Goal: Information Seeking & Learning: Learn about a topic

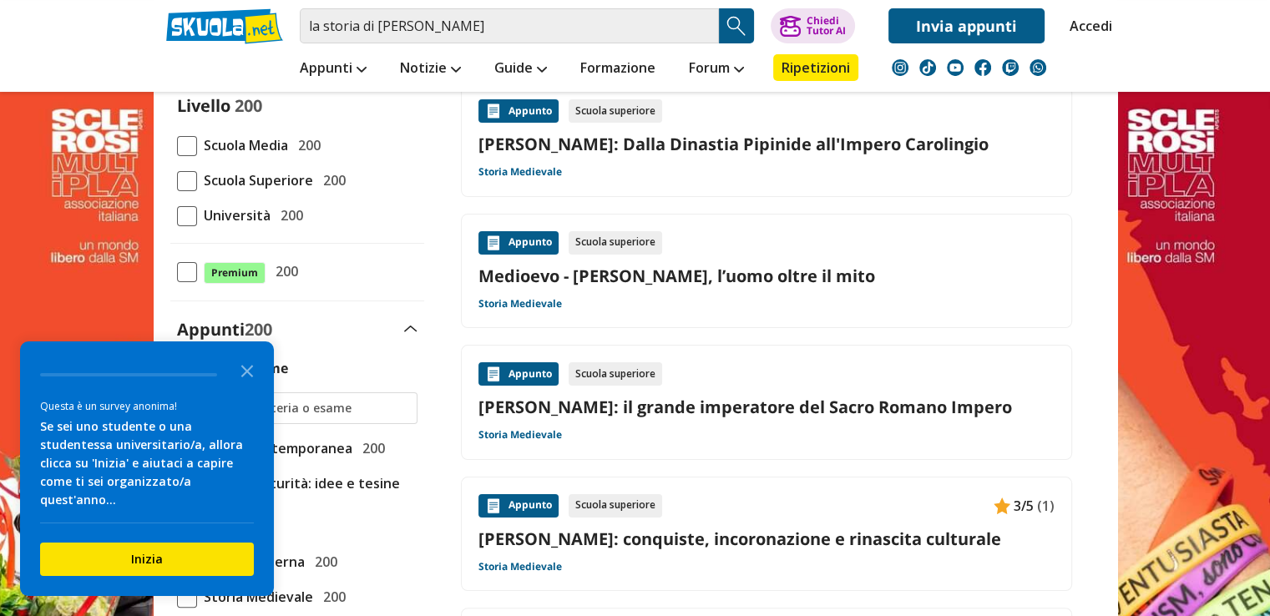
scroll to position [223, 0]
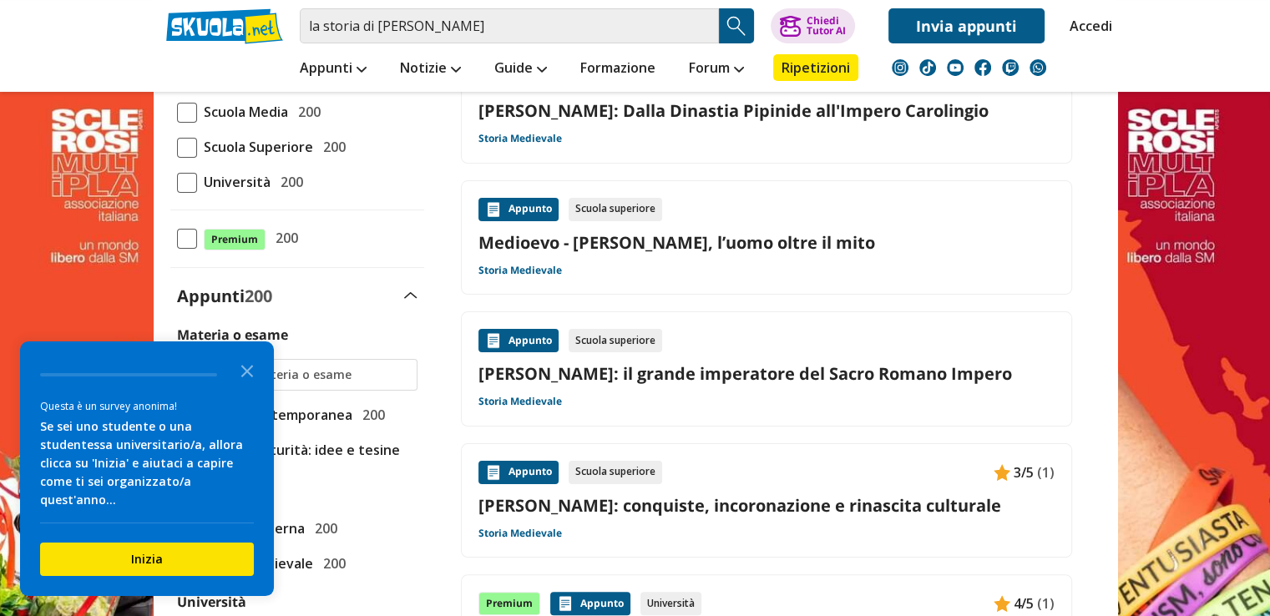
click at [683, 373] on link "[PERSON_NAME]: il grande imperatore del Sacro Romano Impero" at bounding box center [766, 373] width 576 height 23
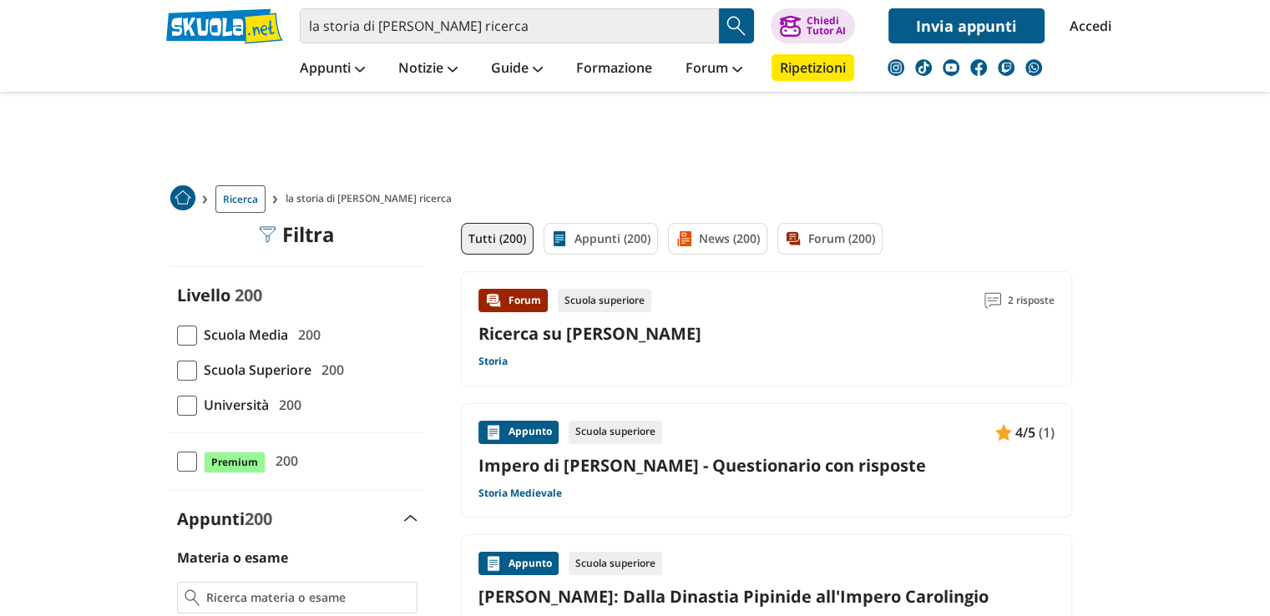
click at [541, 341] on link "Ricerca su [PERSON_NAME]" at bounding box center [589, 333] width 223 height 23
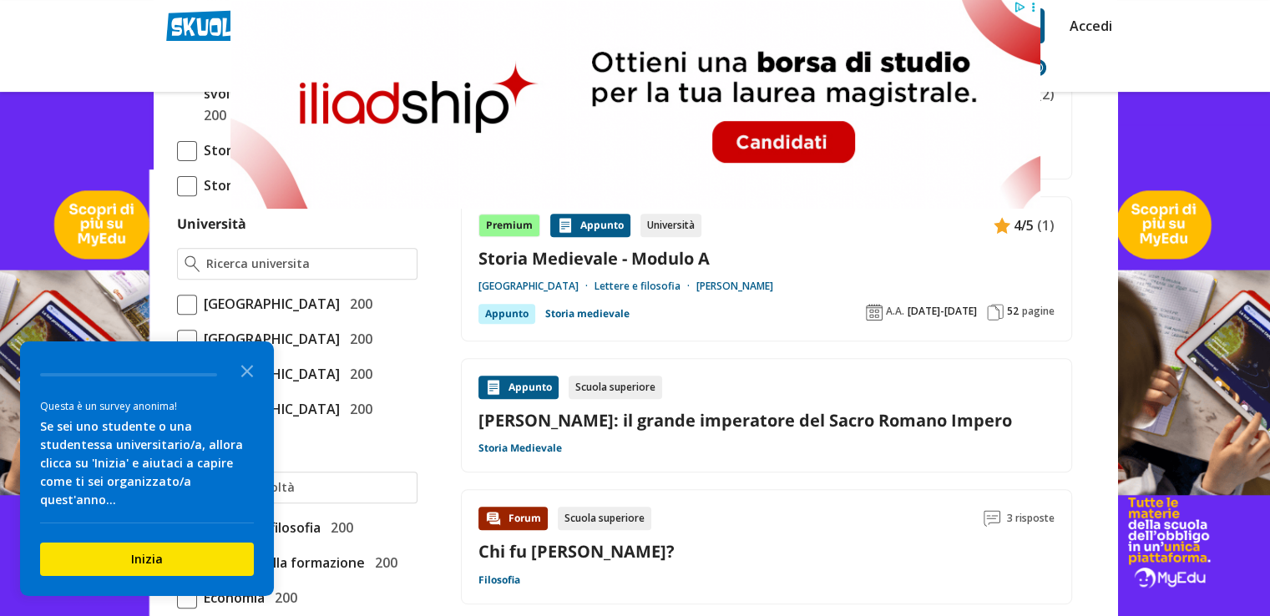
scroll to position [645, 0]
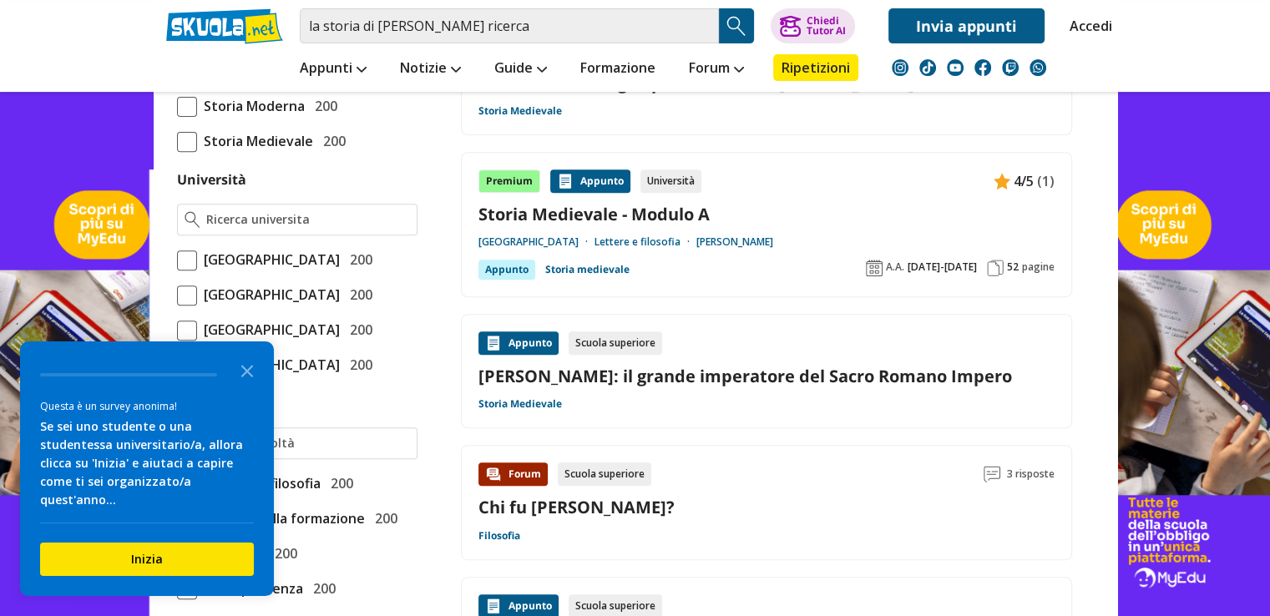
click at [1267, 604] on link at bounding box center [635, 350] width 1270 height 701
click at [536, 505] on link "Chi fu [PERSON_NAME]?" at bounding box center [576, 507] width 196 height 23
